Goal: Find contact information: Find contact information

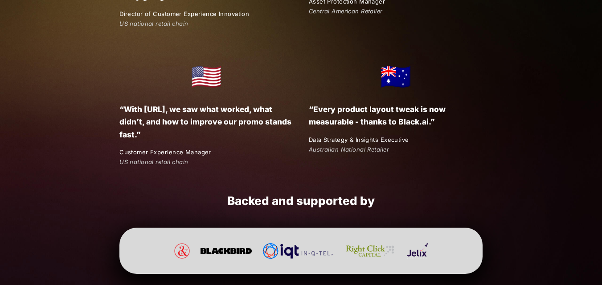
scroll to position [1712, 0]
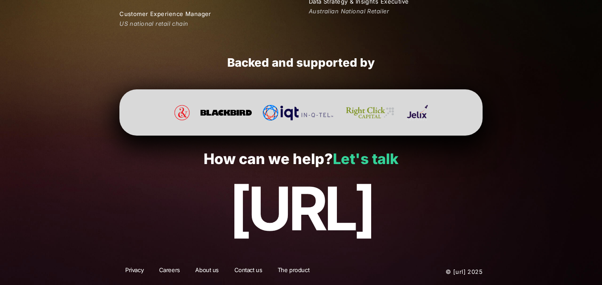
click at [362, 162] on link "Let's talk" at bounding box center [365, 158] width 65 height 17
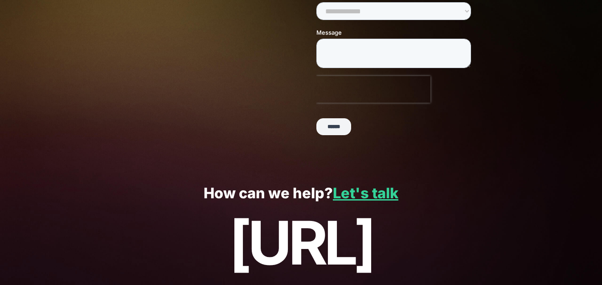
scroll to position [217, 0]
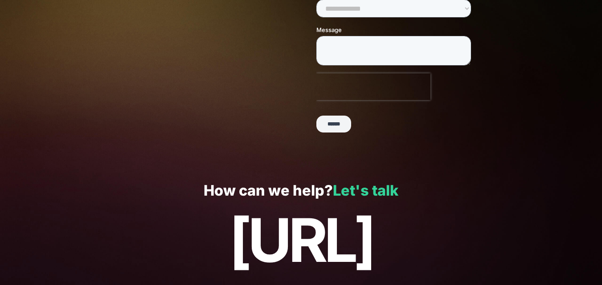
click at [362, 189] on link "Let's talk" at bounding box center [365, 190] width 65 height 17
